Goal: Transaction & Acquisition: Subscribe to service/newsletter

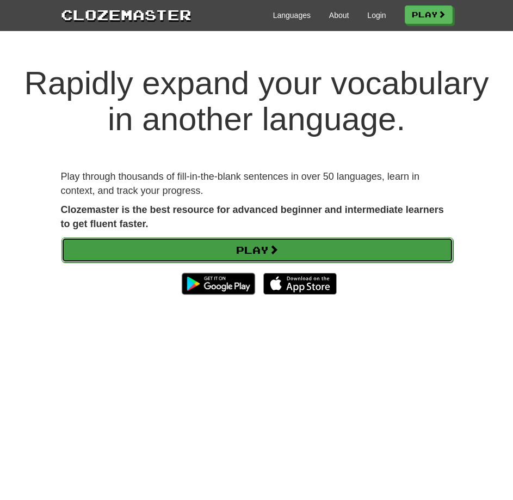
click at [330, 245] on link "Play" at bounding box center [257, 249] width 392 height 25
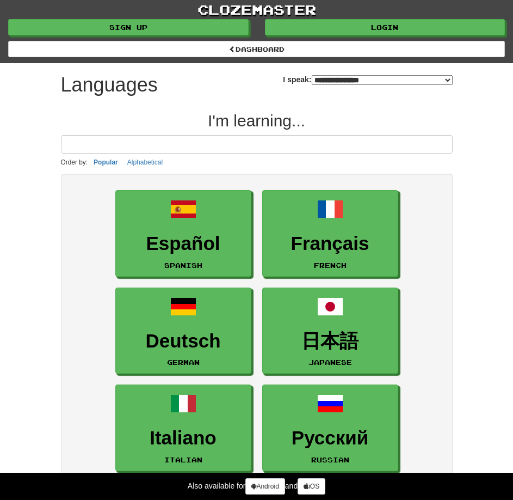
select select "*******"
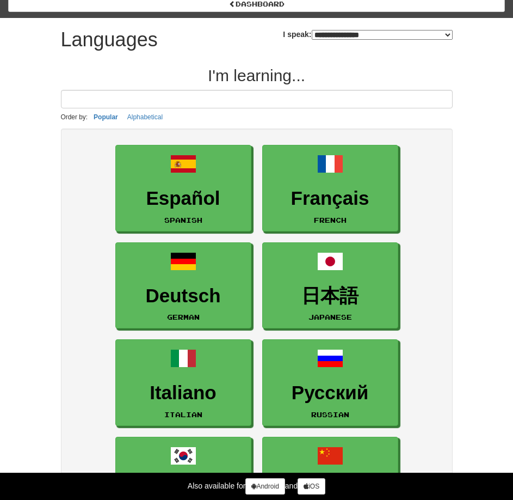
scroll to position [36, 0]
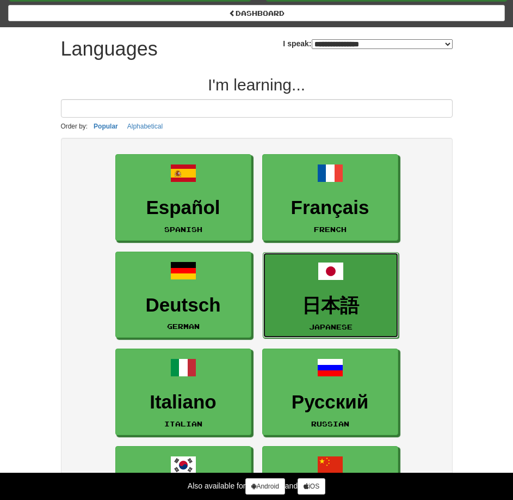
click at [299, 299] on h3 "日本語" at bounding box center [331, 305] width 124 height 21
